Goal: Ask a question

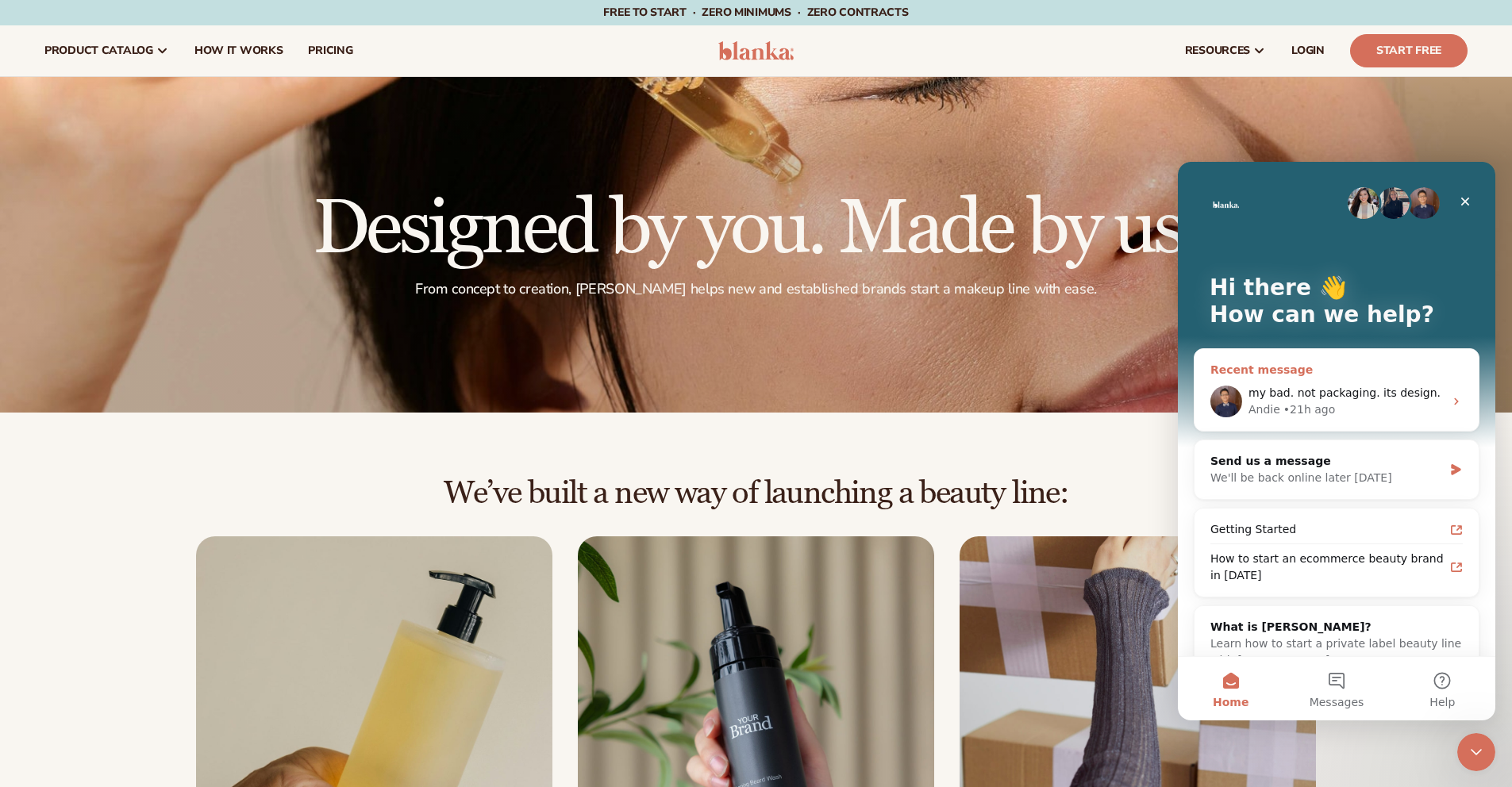
click at [1349, 388] on span "my bad. not packaging. its design." at bounding box center [1344, 393] width 192 height 13
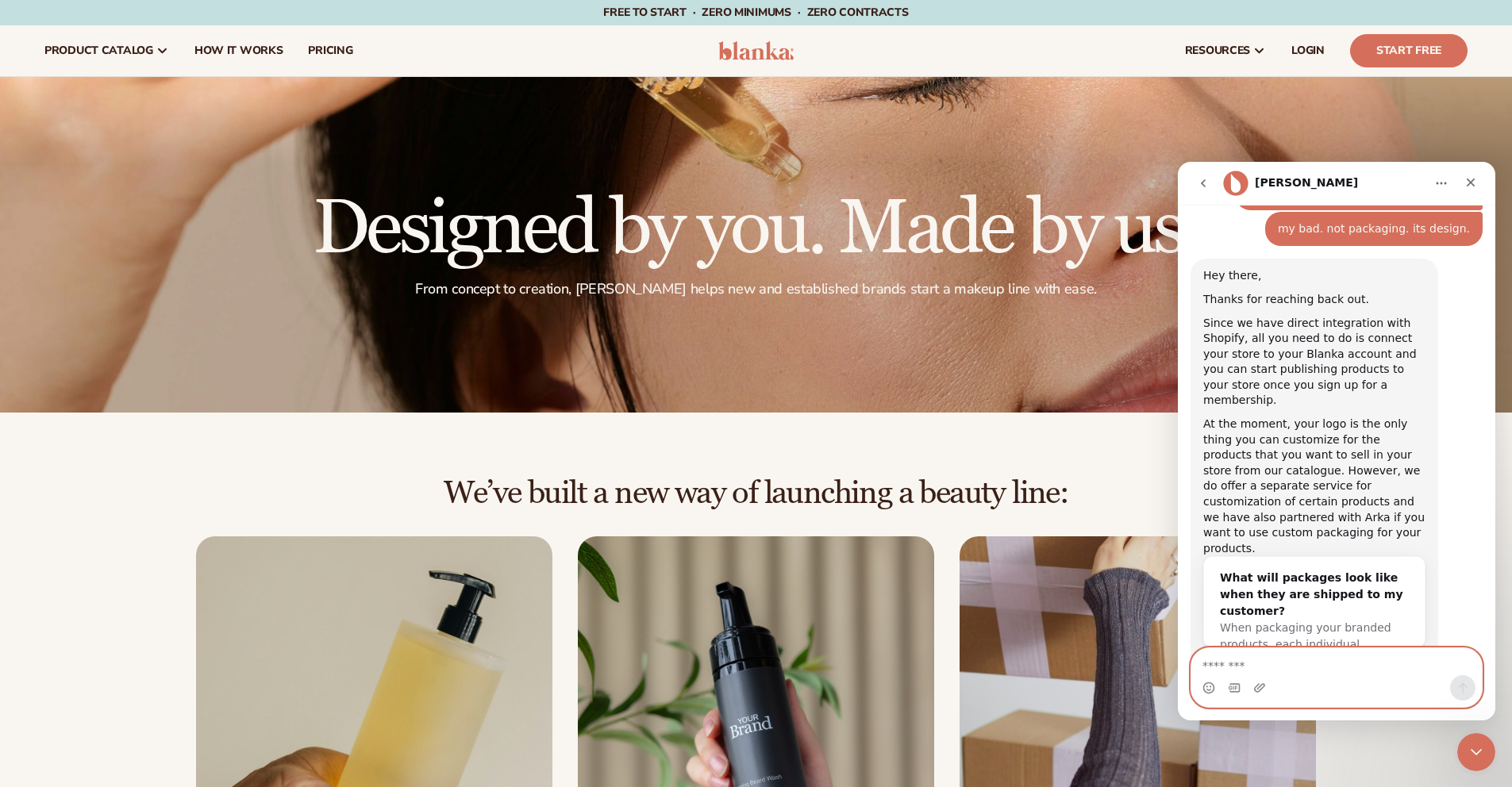
scroll to position [969, 0]
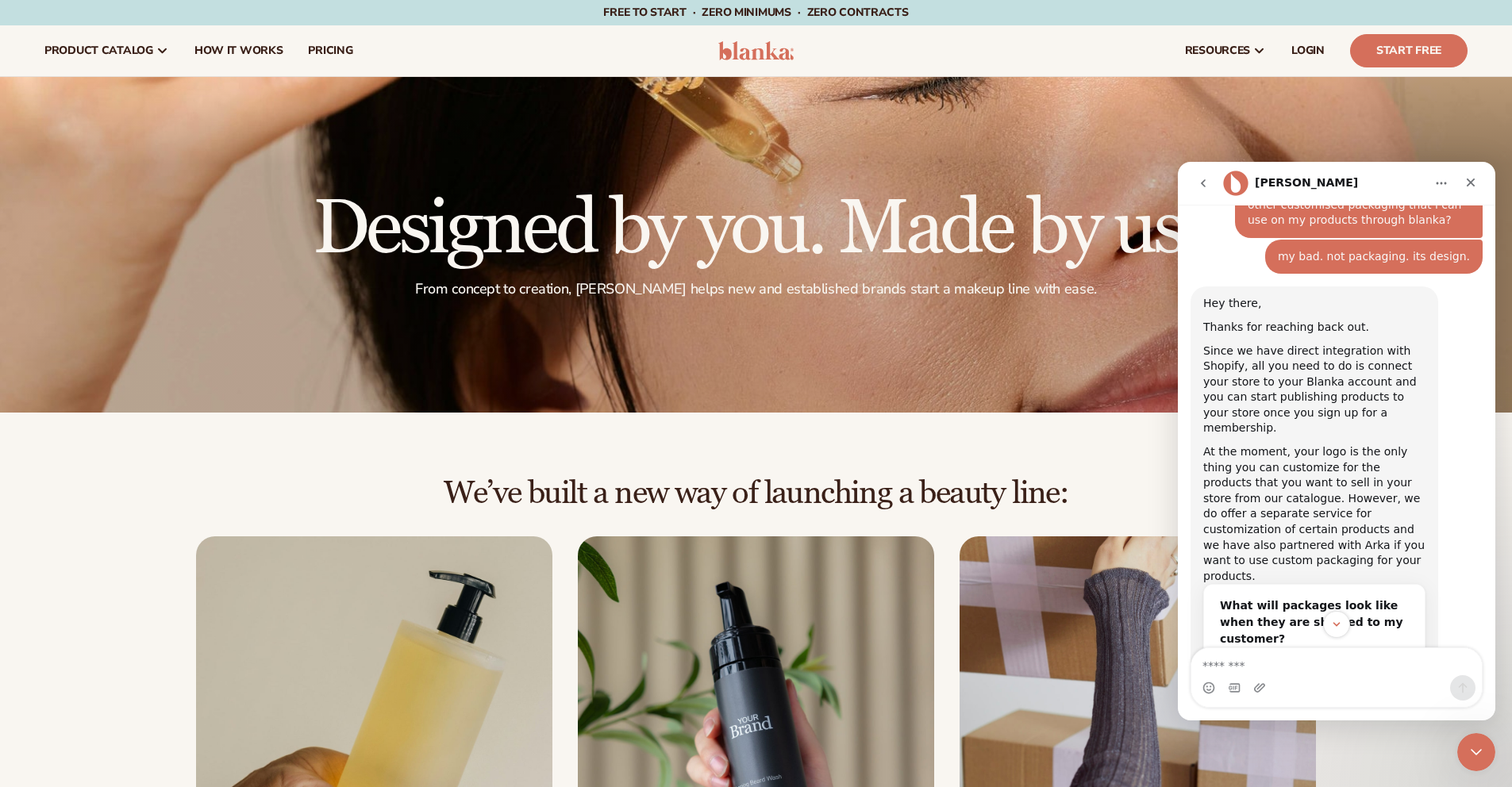
click at [1360, 364] on div "Since we have direct integration with Shopify, all you need to do is connect yo…" at bounding box center [1314, 390] width 222 height 93
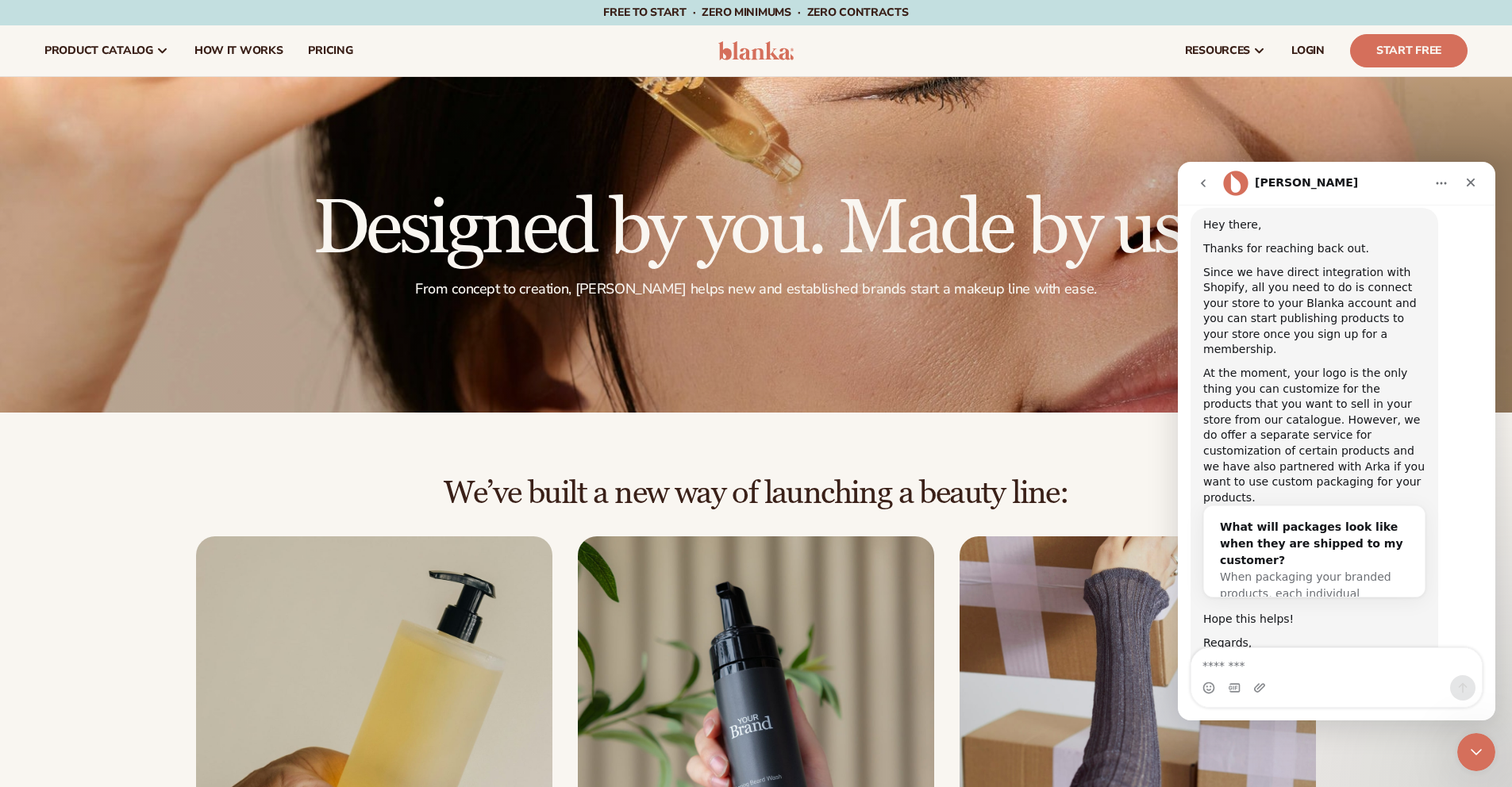
scroll to position [1044, 0]
click at [1324, 522] on div "What will packages look like when they are shipped to my customer?" at bounding box center [1314, 546] width 189 height 50
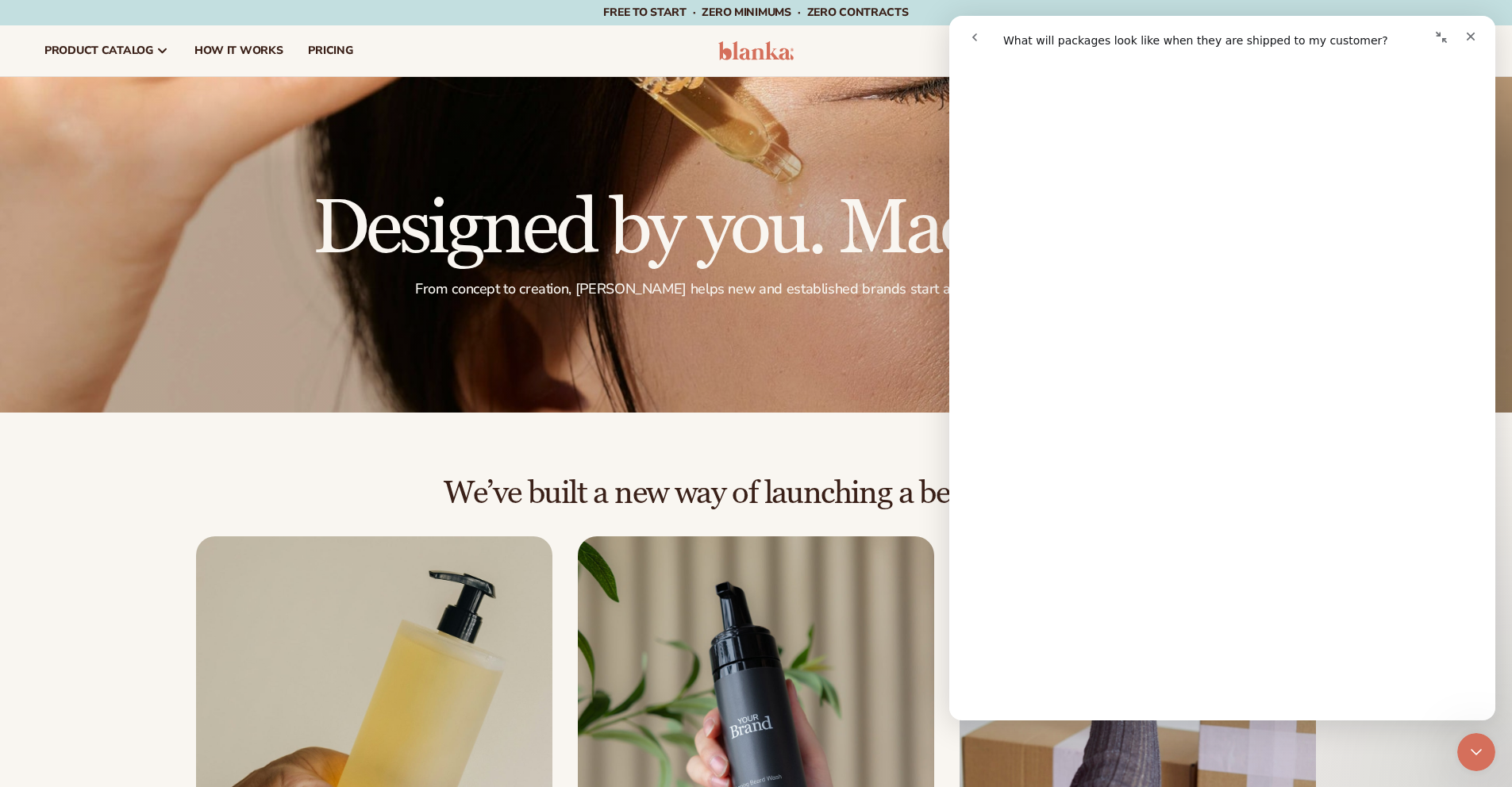
scroll to position [685, 0]
drag, startPoint x: 1494, startPoint y: 277, endPoint x: 2446, endPoint y: 584, distance: 1000.3
click at [1472, 34] on icon "Close" at bounding box center [1470, 37] width 13 height 13
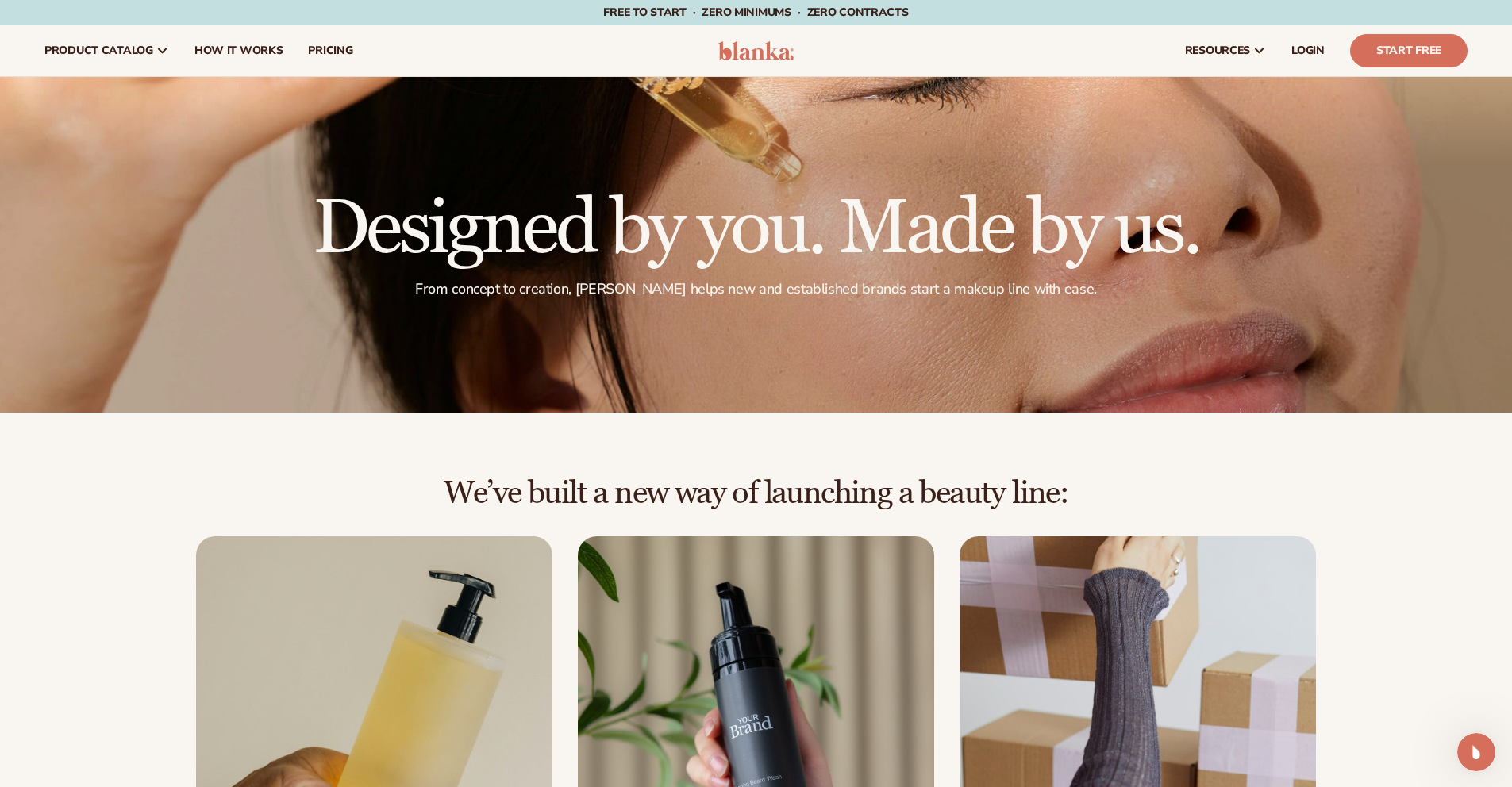
scroll to position [0, 0]
click at [1474, 755] on icon "Open Intercom Messenger" at bounding box center [1476, 753] width 26 height 26
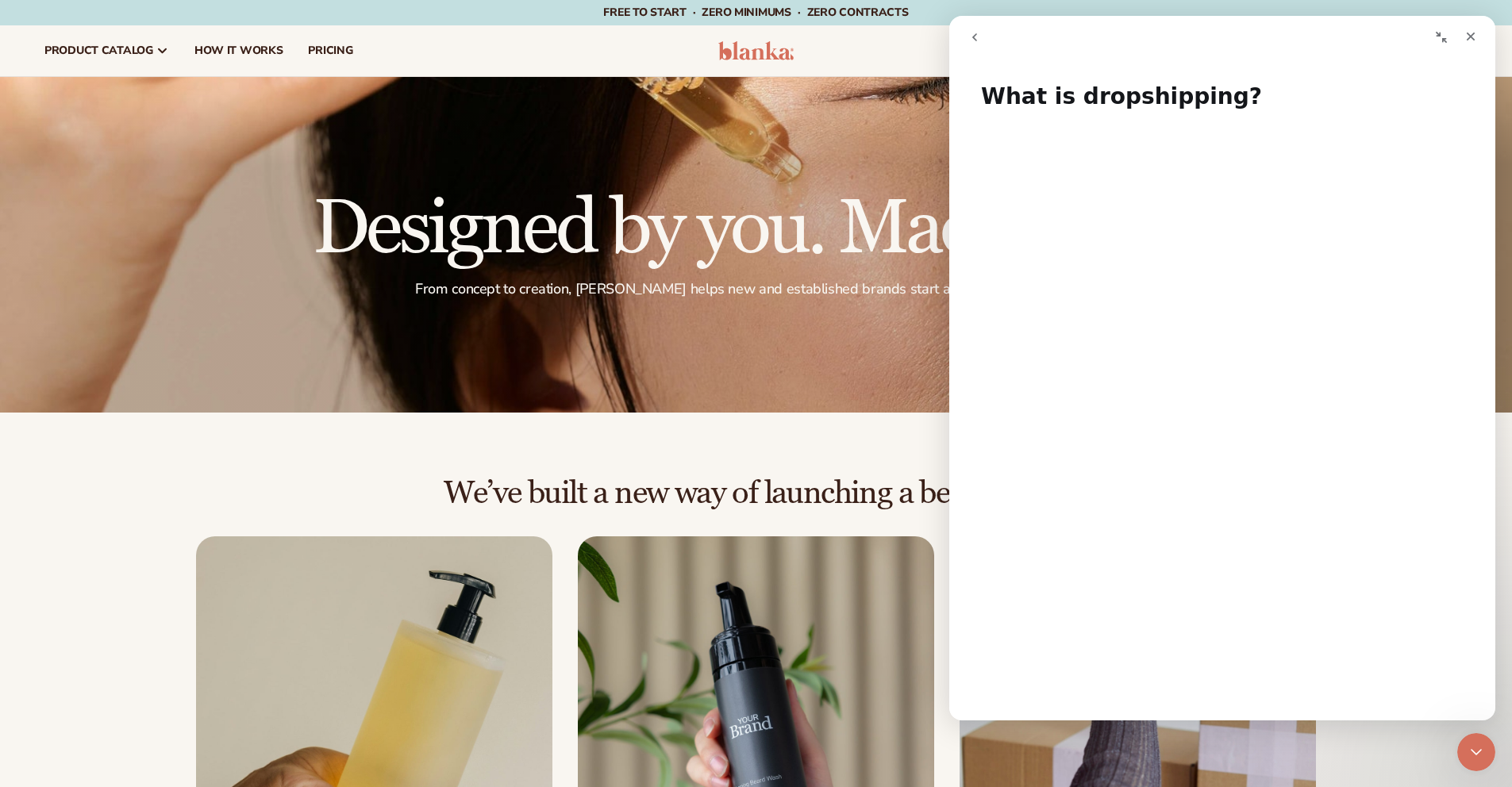
click at [972, 38] on icon "go back" at bounding box center [975, 38] width 13 height 13
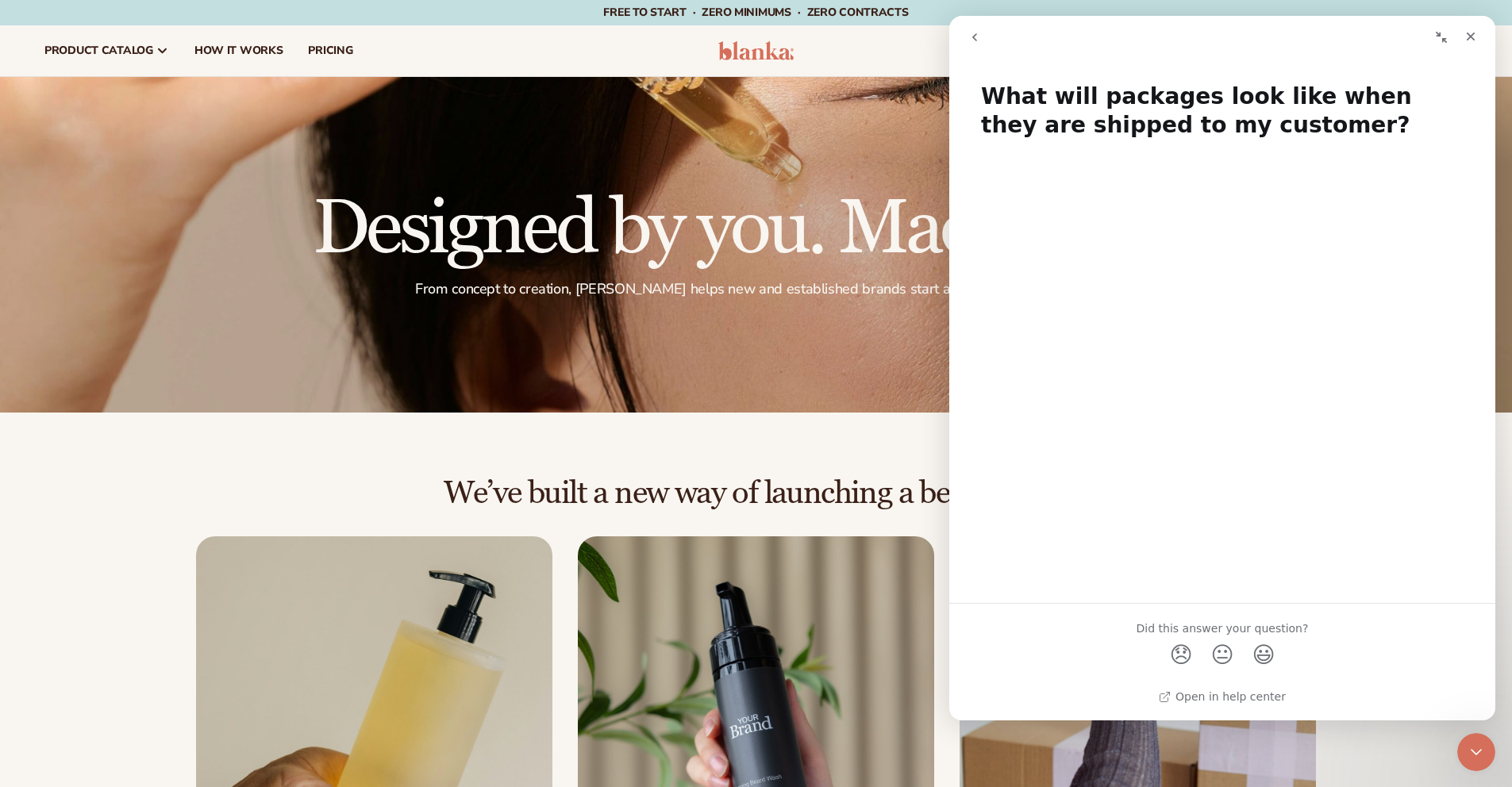
click at [972, 38] on icon "go back" at bounding box center [975, 38] width 13 height 13
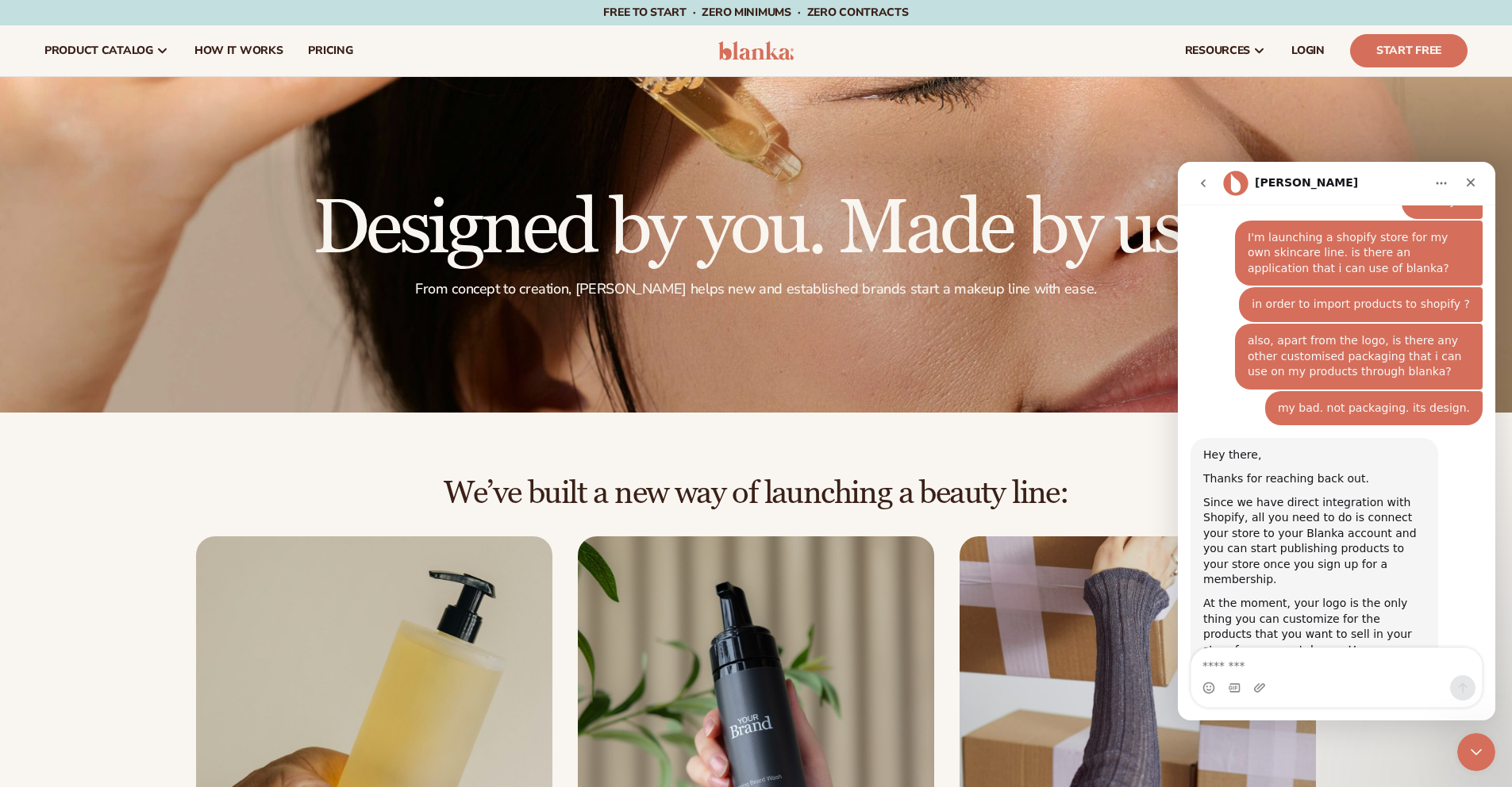
scroll to position [1047, 0]
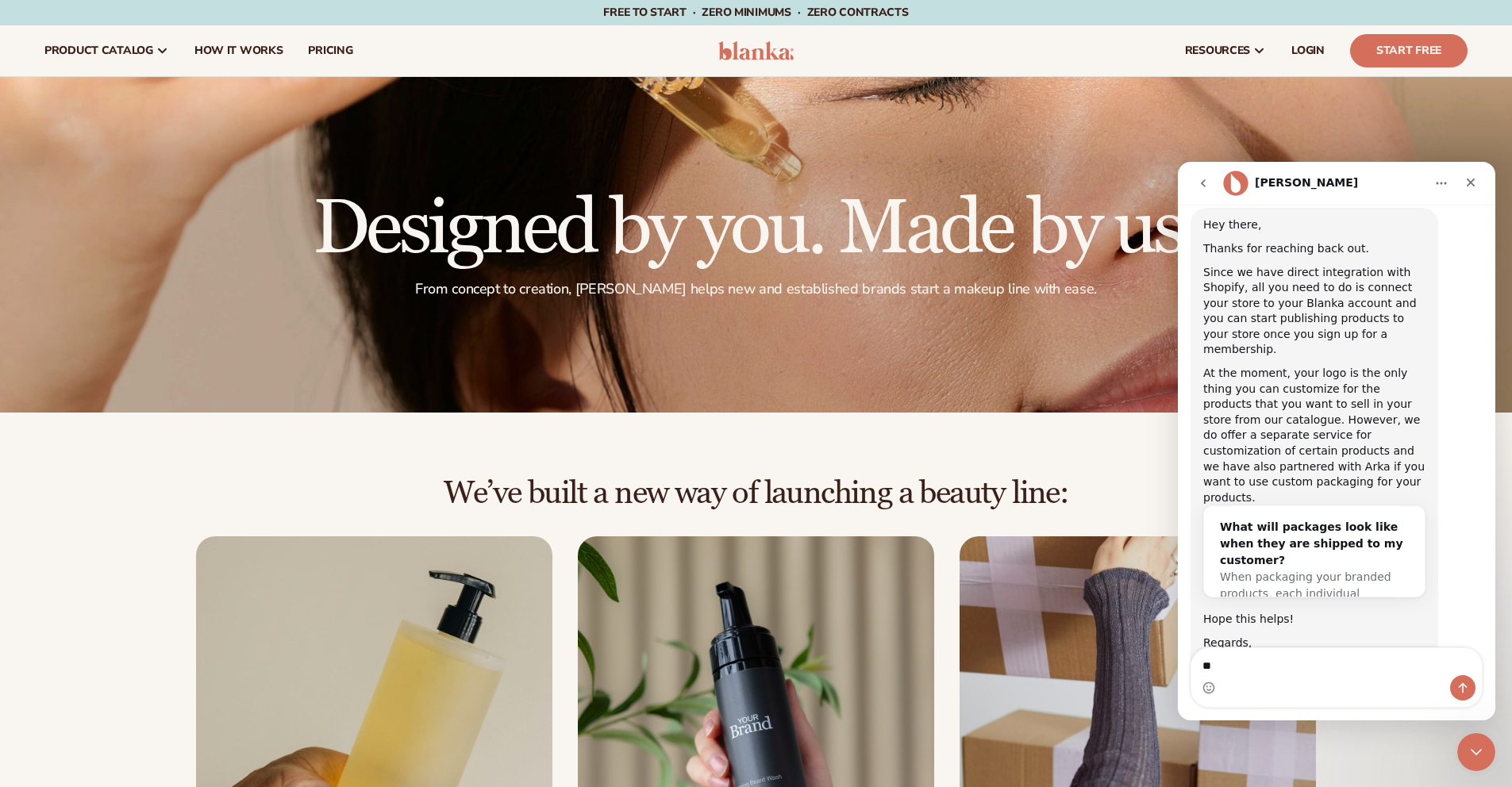
type textarea "*"
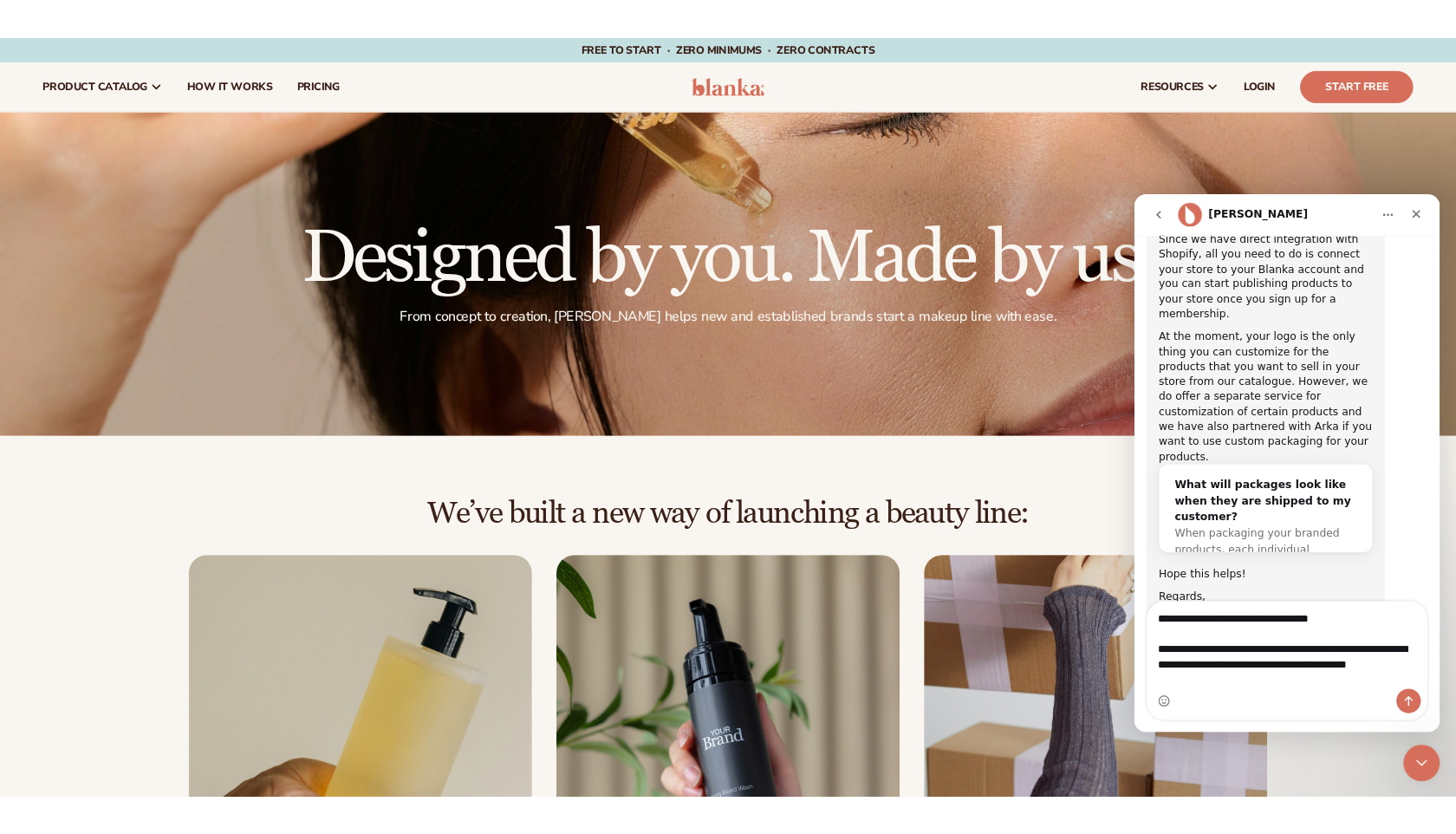
scroll to position [1213, 0]
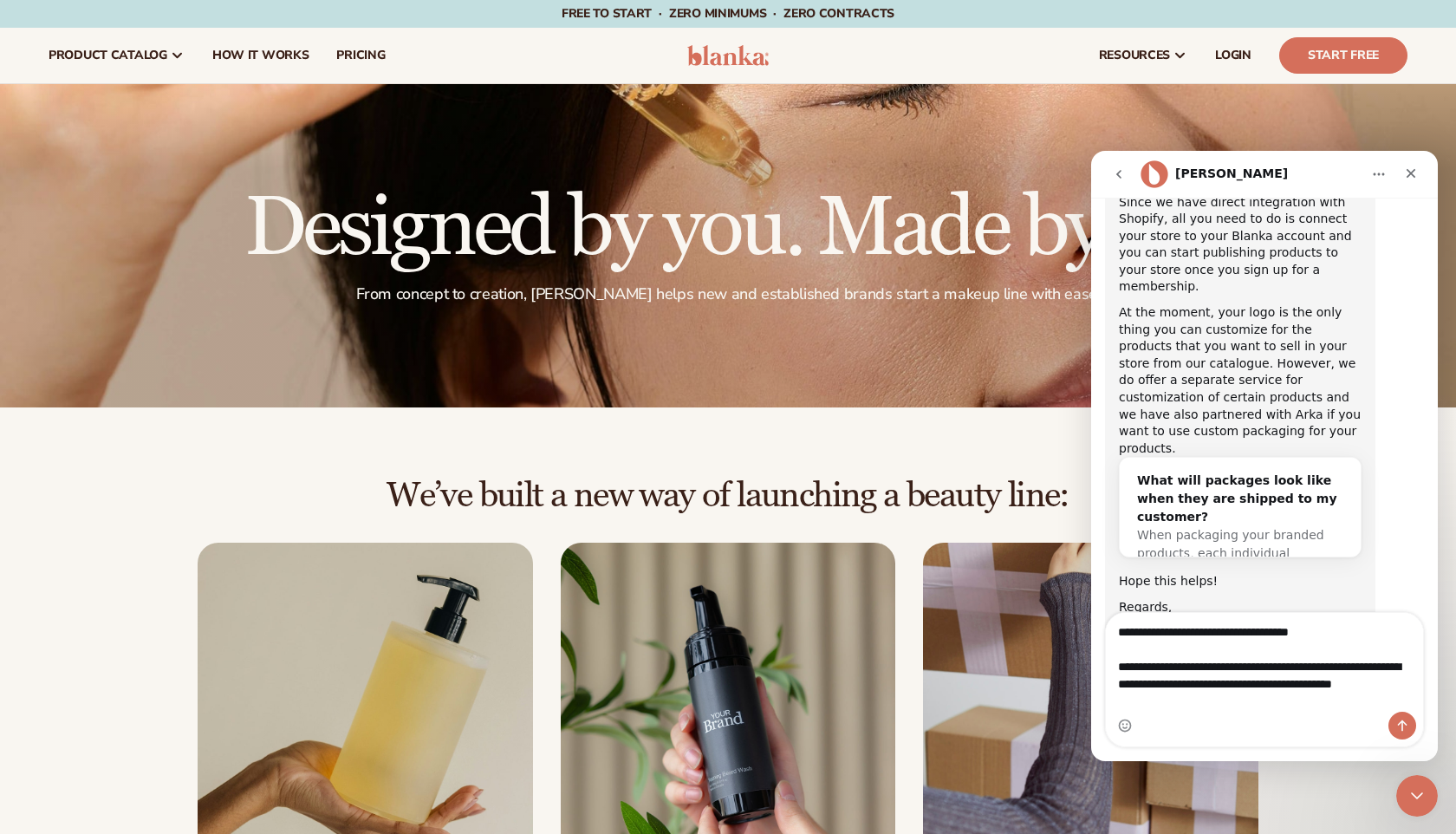
click at [1334, 683] on textarea "**********" at bounding box center [1264, 662] width 317 height 98
click at [1230, 697] on textarea "**********" at bounding box center [1264, 662] width 317 height 98
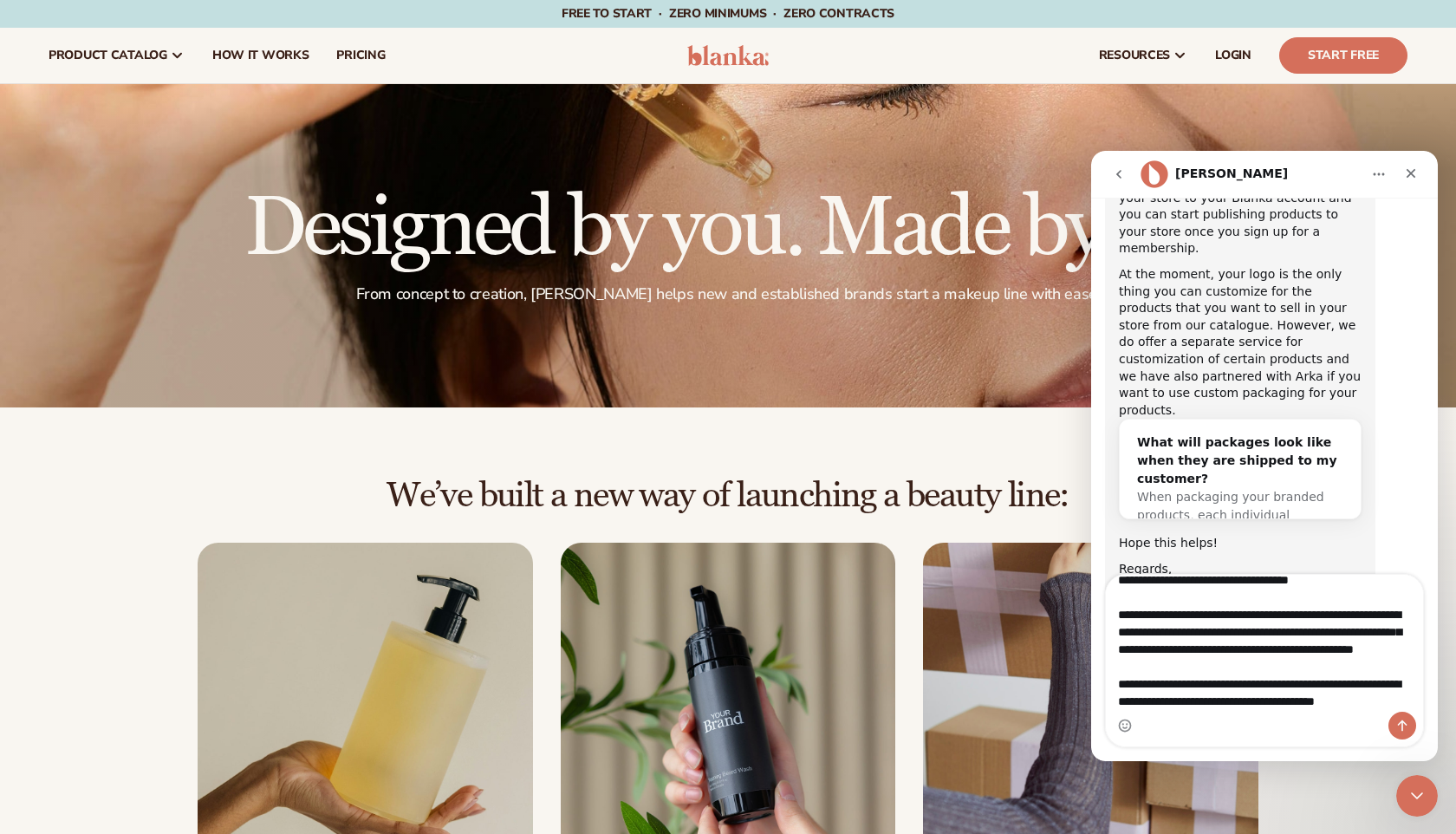
scroll to position [45, 0]
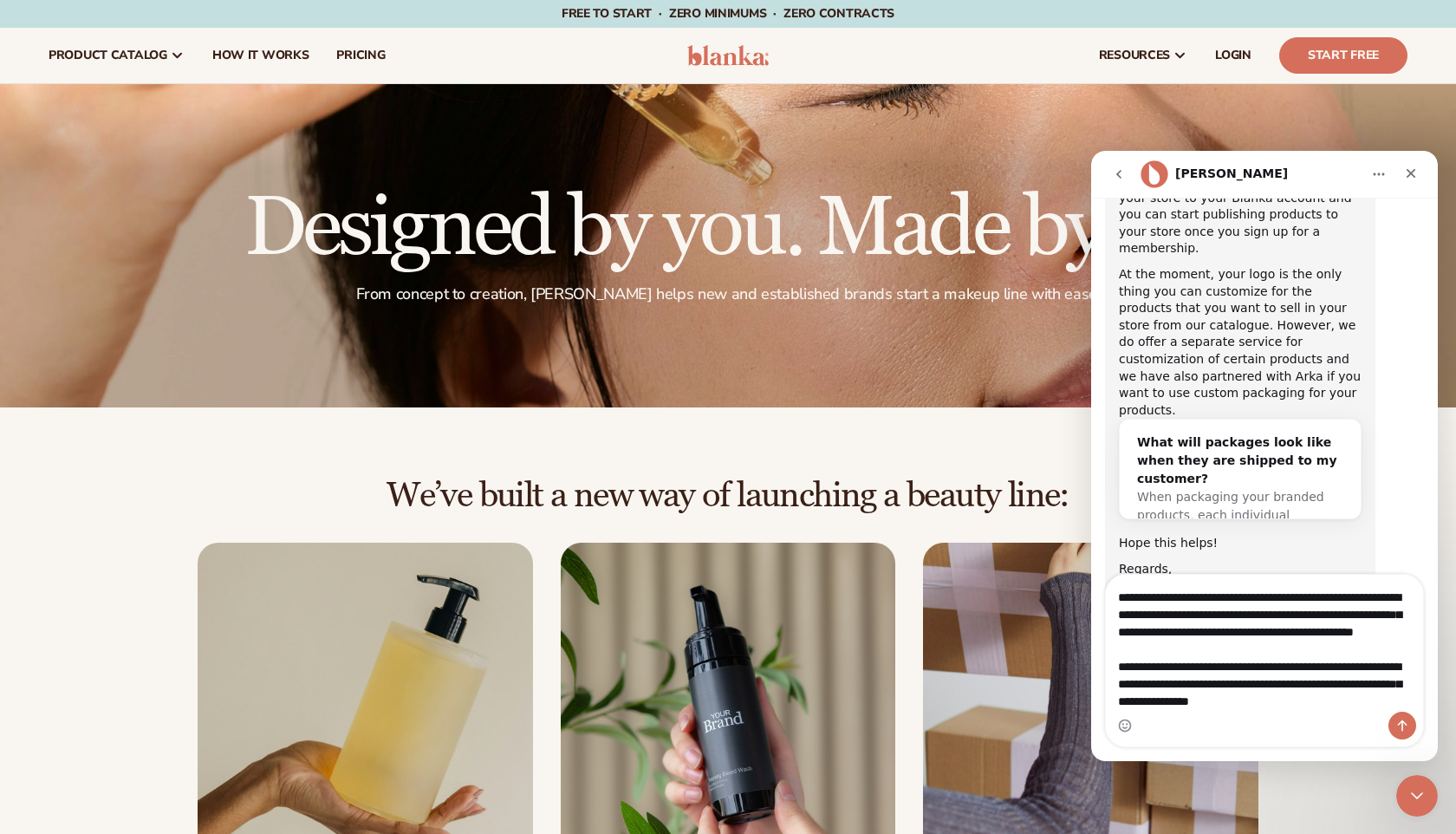
type textarea "**********"
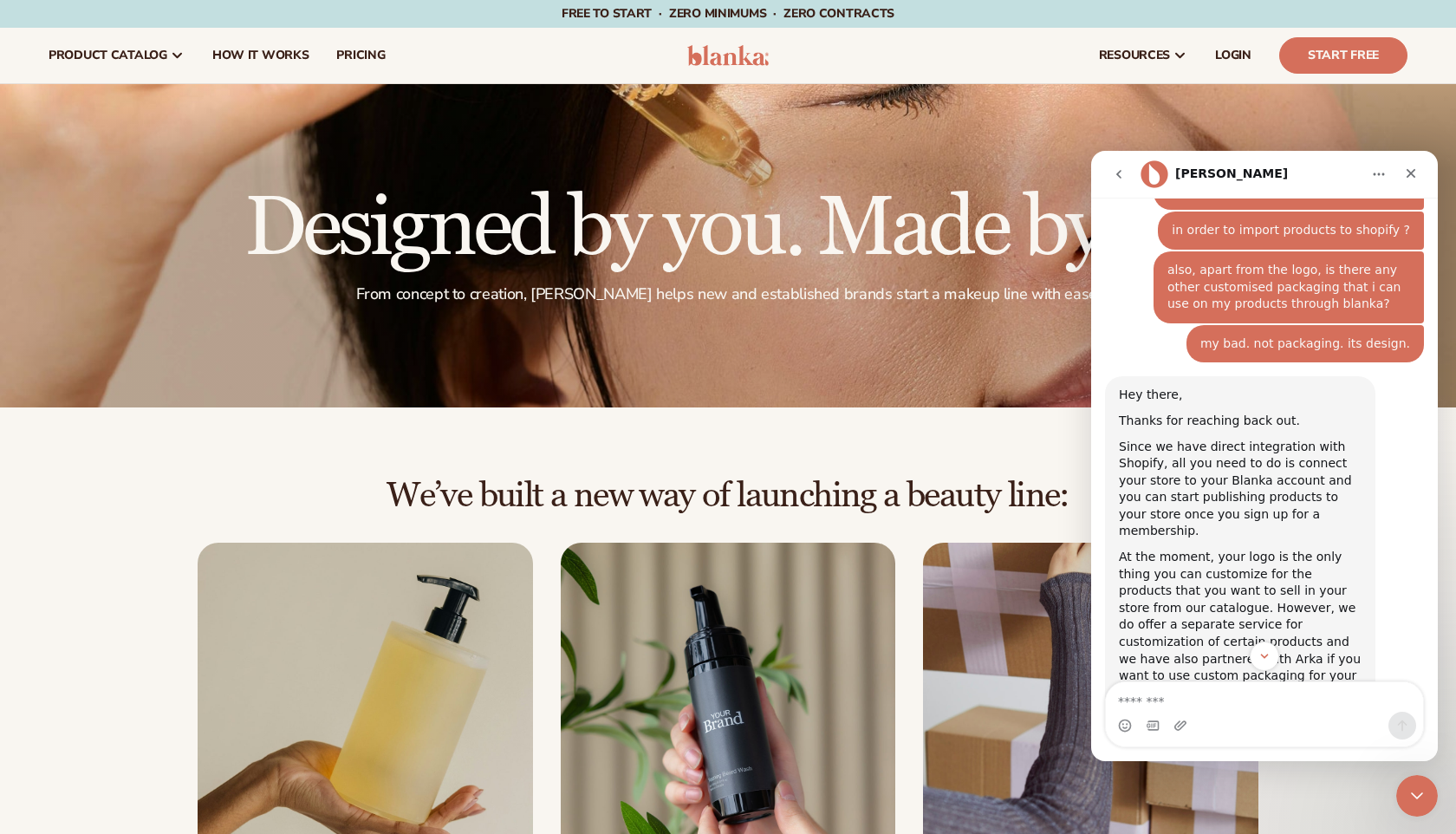
scroll to position [967, 0]
click at [1322, 431] on div "Andie says…" at bounding box center [1240, 436] width 242 height 9
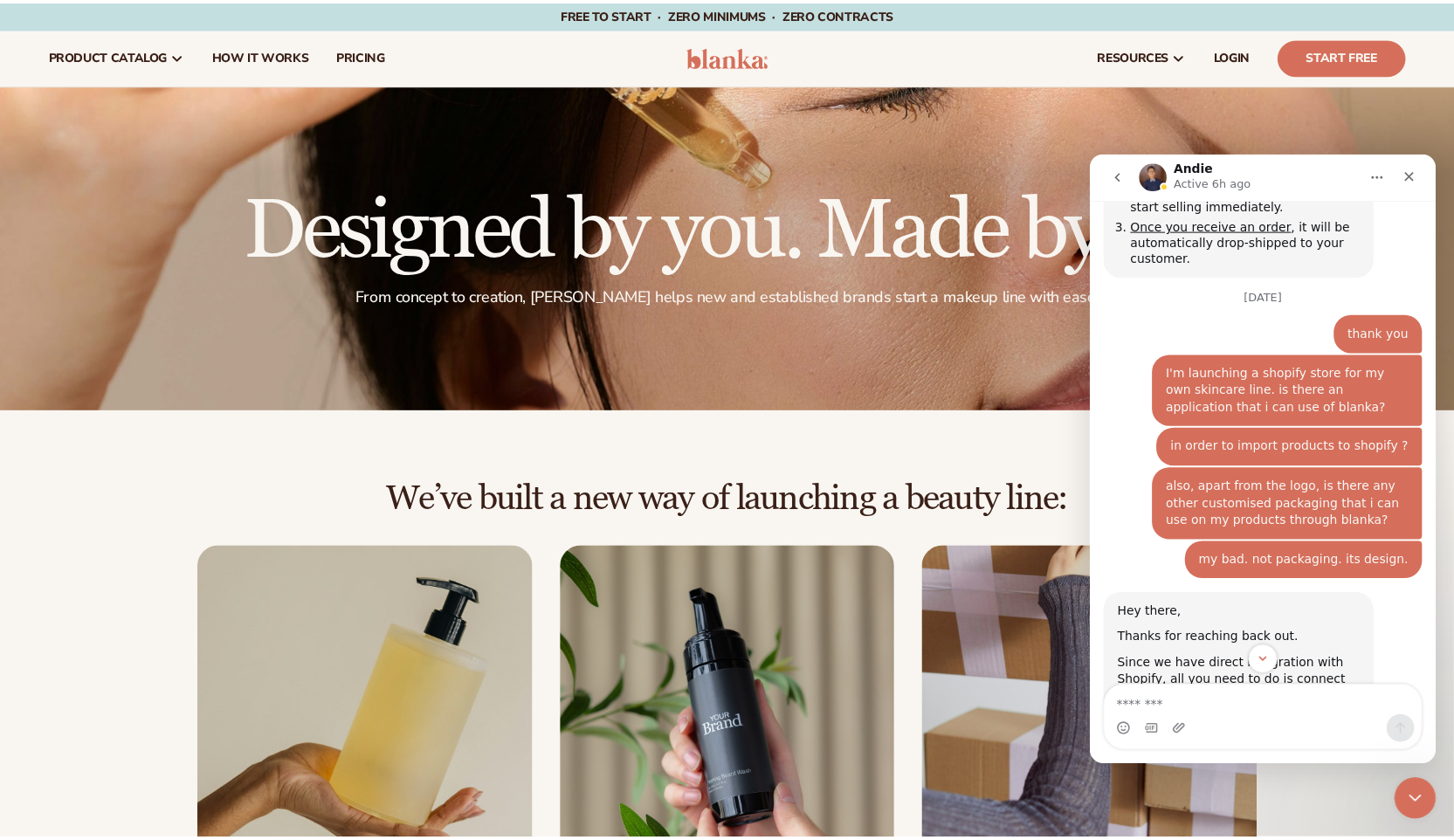
scroll to position [827, 0]
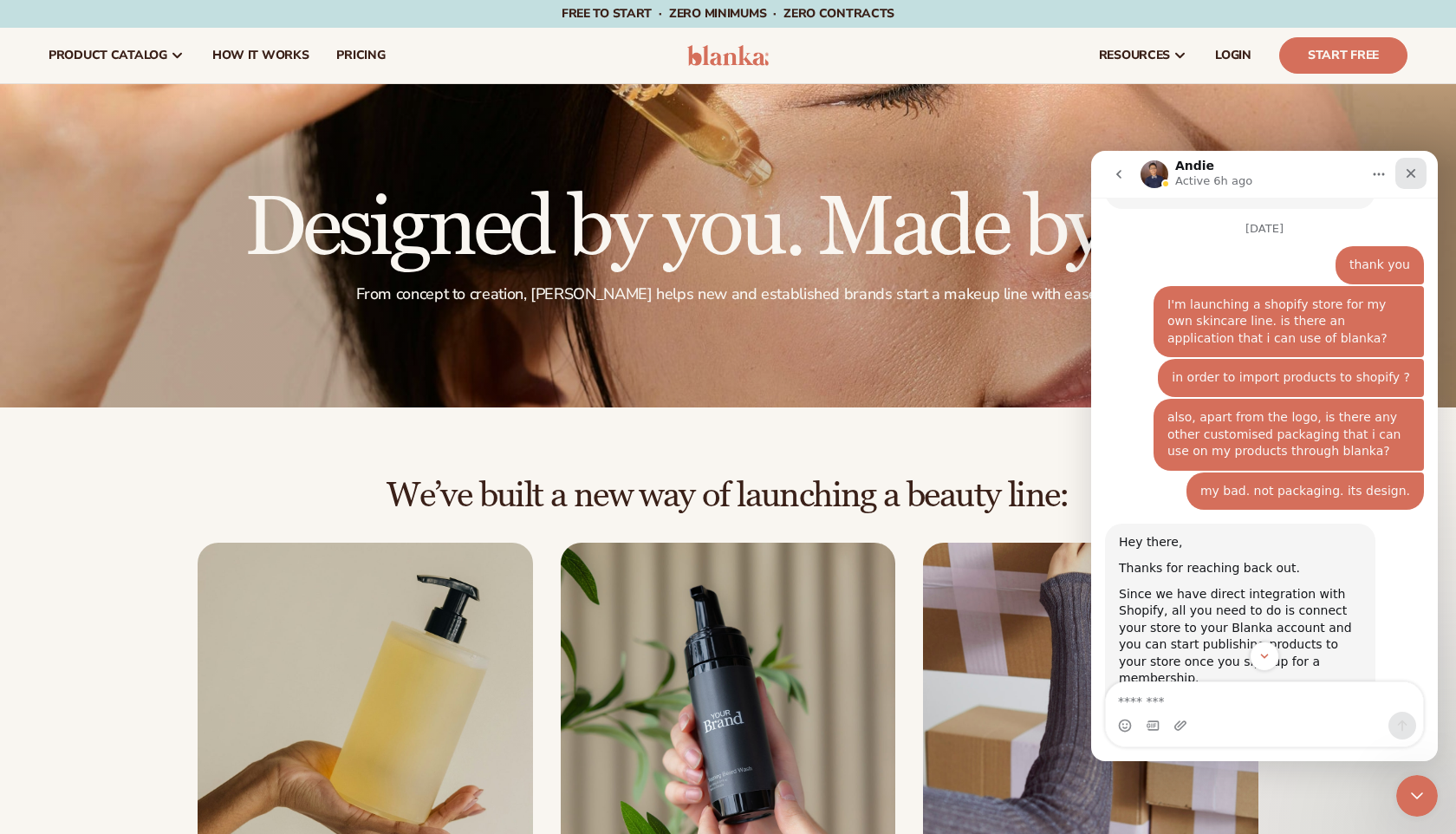
click at [1416, 177] on icon "Close" at bounding box center [1410, 174] width 14 height 14
